Goal: Transaction & Acquisition: Purchase product/service

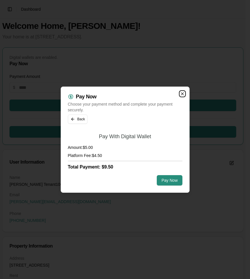
click at [182, 93] on icon "button" at bounding box center [183, 93] width 2 height 2
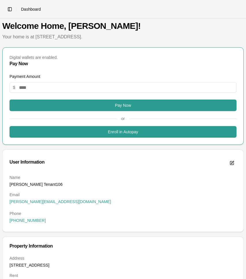
scroll to position [1, 0]
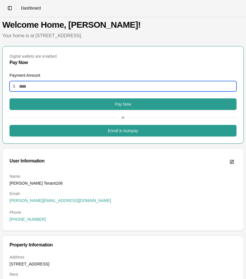
click at [43, 85] on input "Payment Amount" at bounding box center [123, 86] width 227 height 10
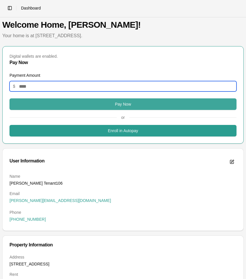
type input "*"
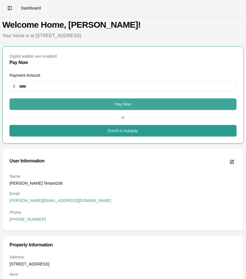
click at [107, 104] on button "Pay Now" at bounding box center [123, 104] width 227 height 12
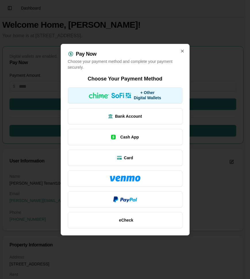
click at [111, 98] on div at bounding box center [110, 95] width 43 height 6
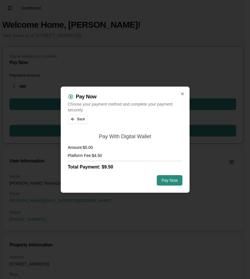
click at [167, 177] on button "Pay Now" at bounding box center [169, 180] width 25 height 10
click at [182, 93] on icon "button" at bounding box center [183, 93] width 2 height 2
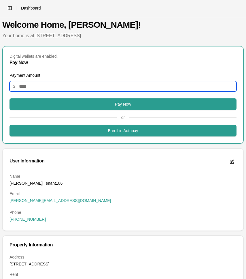
click at [76, 90] on input "Payment Amount" at bounding box center [123, 86] width 227 height 10
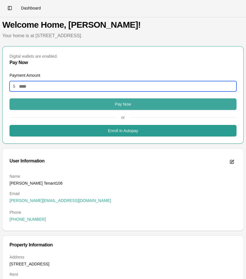
type input "*"
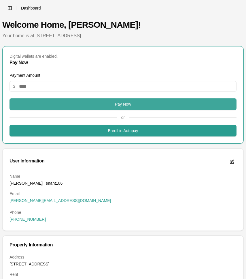
click at [88, 104] on button "Pay Now" at bounding box center [123, 104] width 227 height 12
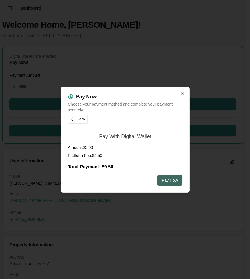
click at [165, 179] on button "Pay Now" at bounding box center [169, 180] width 25 height 10
click at [77, 117] on button "Back" at bounding box center [78, 118] width 20 height 9
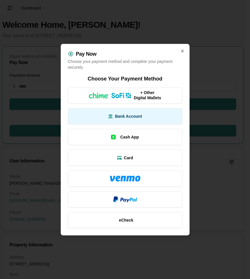
click at [95, 116] on button "Bank Account" at bounding box center [125, 116] width 115 height 16
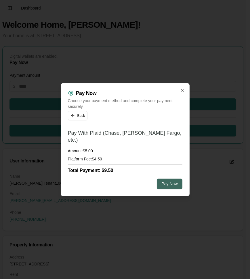
click at [170, 179] on button "Pay Now" at bounding box center [169, 183] width 25 height 10
click at [183, 92] on icon "button" at bounding box center [182, 90] width 5 height 5
